Goal: Transaction & Acquisition: Purchase product/service

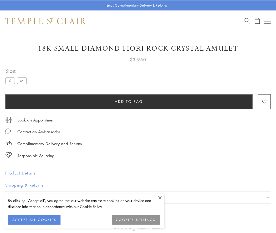
scroll to position [10, 0]
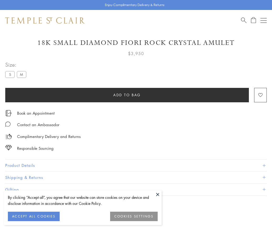
click at [127, 95] on span "Add to bag" at bounding box center [127, 95] width 28 height 6
